Goal: Check status: Check status

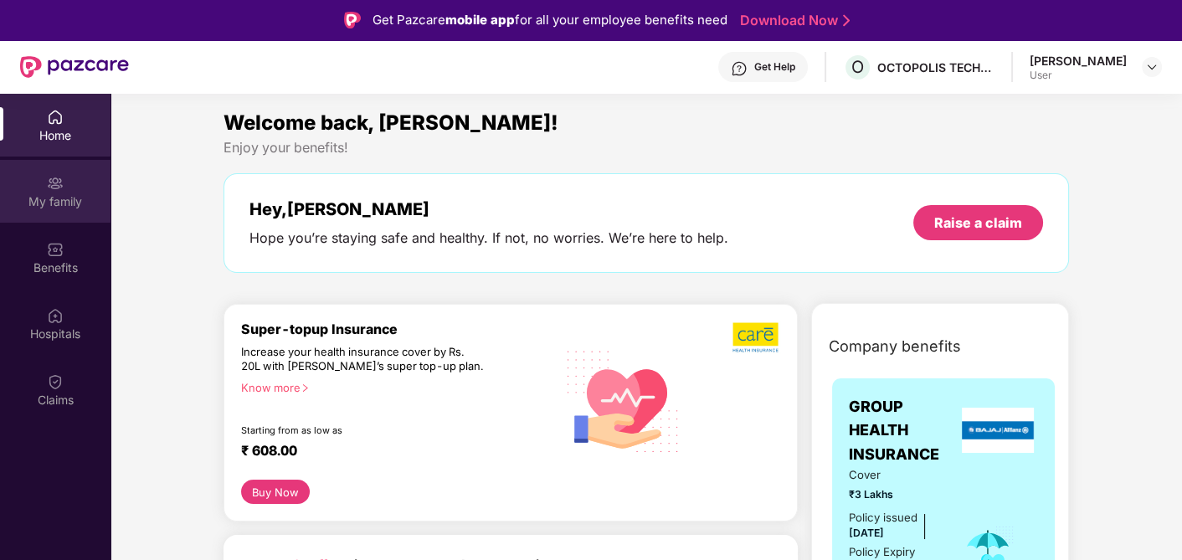
click at [58, 200] on div "My family" at bounding box center [55, 201] width 110 height 17
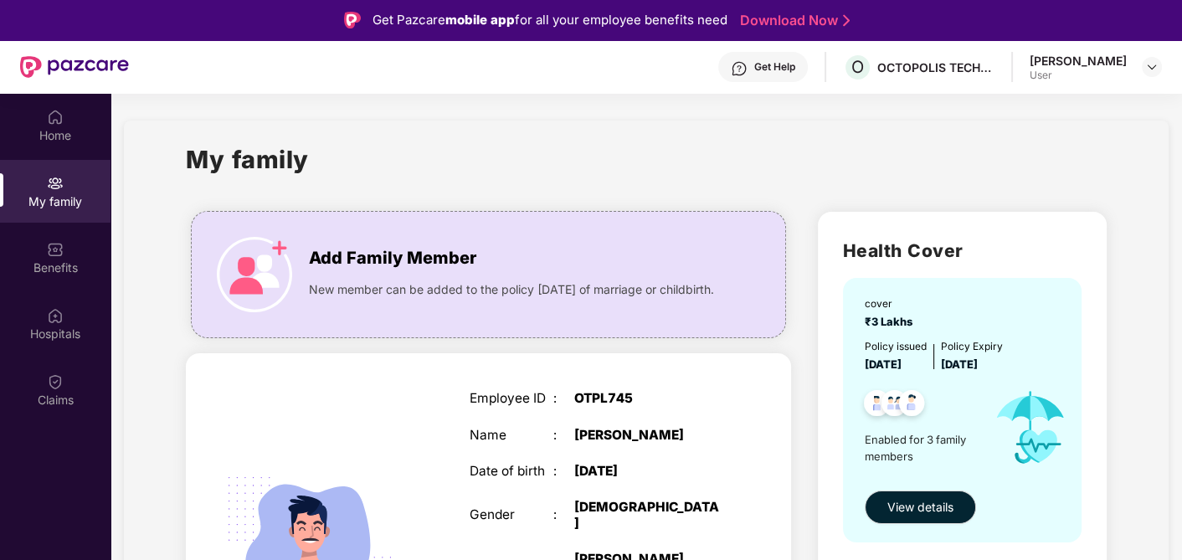
drag, startPoint x: 370, startPoint y: 19, endPoint x: 330, endPoint y: 100, distance: 90.6
click at [330, 100] on div "Get Pazcare mobile app for all your employee benefits need Download Now Get Hel…" at bounding box center [591, 327] width 1182 height 654
click at [244, 75] on div "Get Help O OCTOPOLIS TECHNOLOGIES PRIVATE LIMITED [PERSON_NAME] User" at bounding box center [645, 67] width 1033 height 54
click at [54, 392] on div "Claims" at bounding box center [55, 400] width 110 height 17
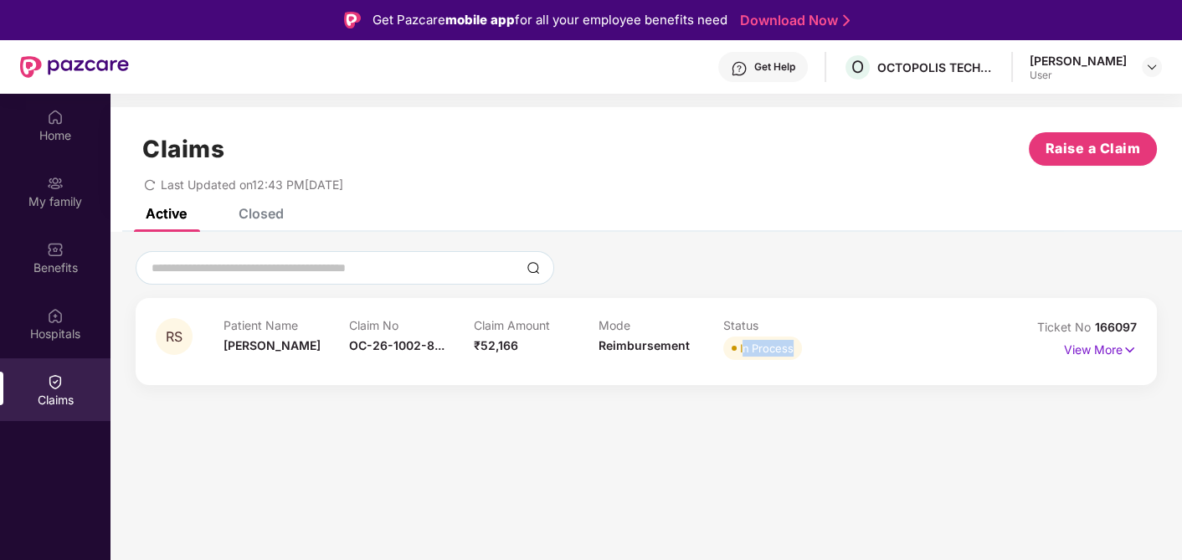
drag, startPoint x: 742, startPoint y: 346, endPoint x: 835, endPoint y: 341, distance: 93.0
click at [835, 341] on div "In Process" at bounding box center [785, 347] width 125 height 23
drag, startPoint x: 835, startPoint y: 341, endPoint x: 794, endPoint y: 483, distance: 147.2
click at [794, 483] on section "Claims Raise a Claim Last Updated on 12:43 PM[DATE] Active Closed RS Patient Na…" at bounding box center [645, 374] width 1071 height 560
click at [71, 129] on div "Home" at bounding box center [55, 135] width 110 height 17
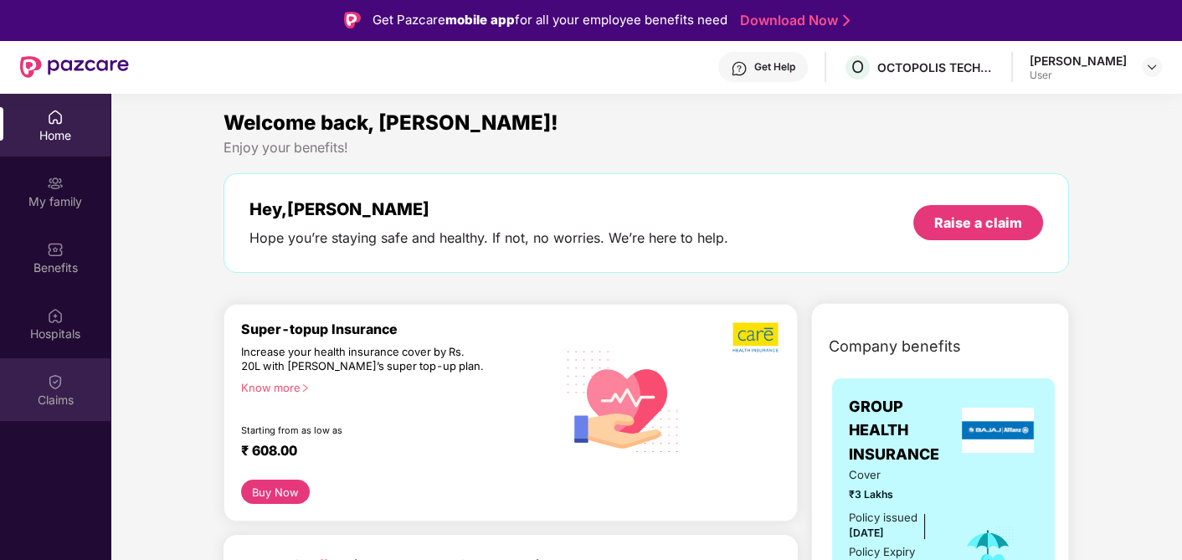
click at [67, 379] on div "Claims" at bounding box center [55, 389] width 110 height 63
